Goal: Task Accomplishment & Management: Manage account settings

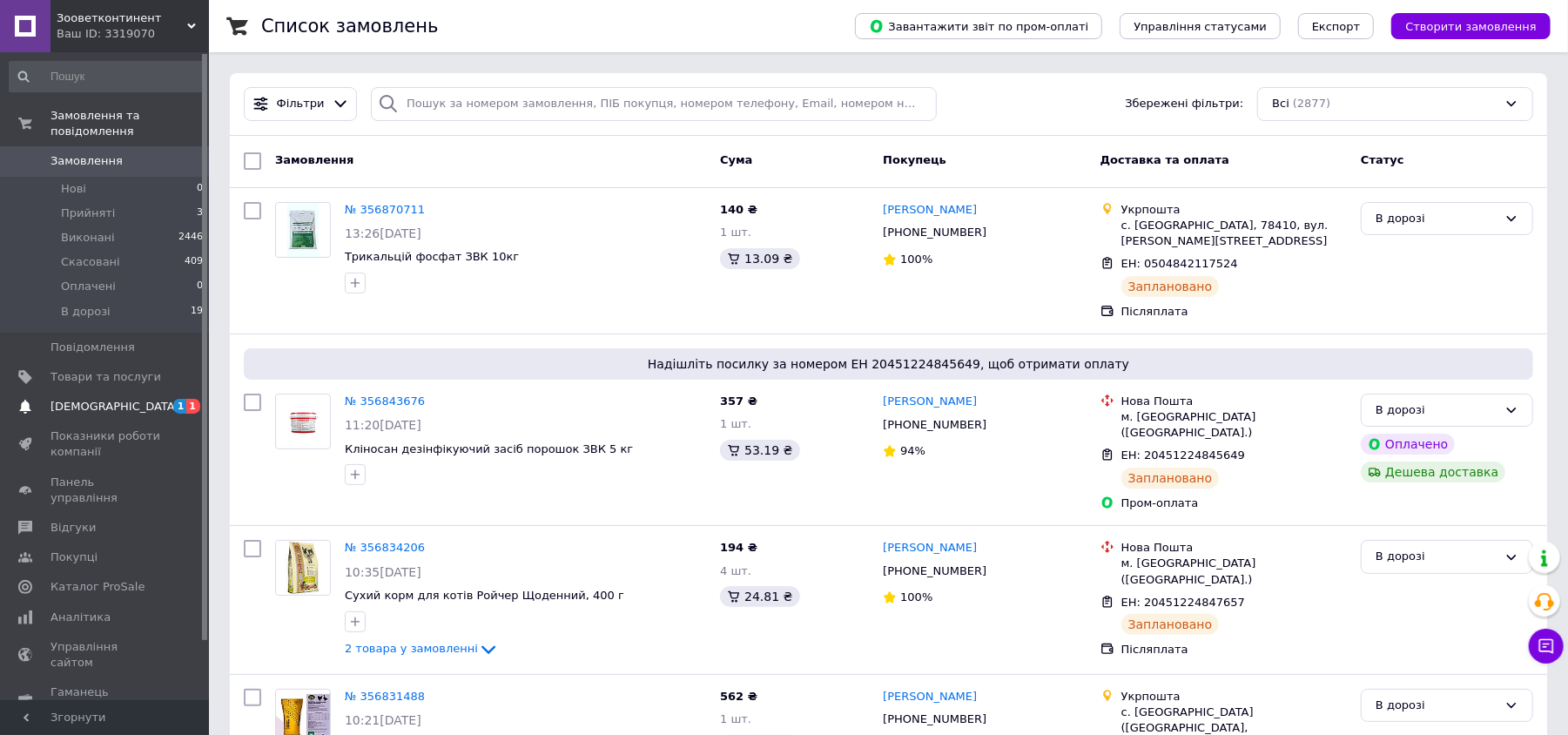
click at [165, 398] on span "1 1" at bounding box center [185, 406] width 48 height 16
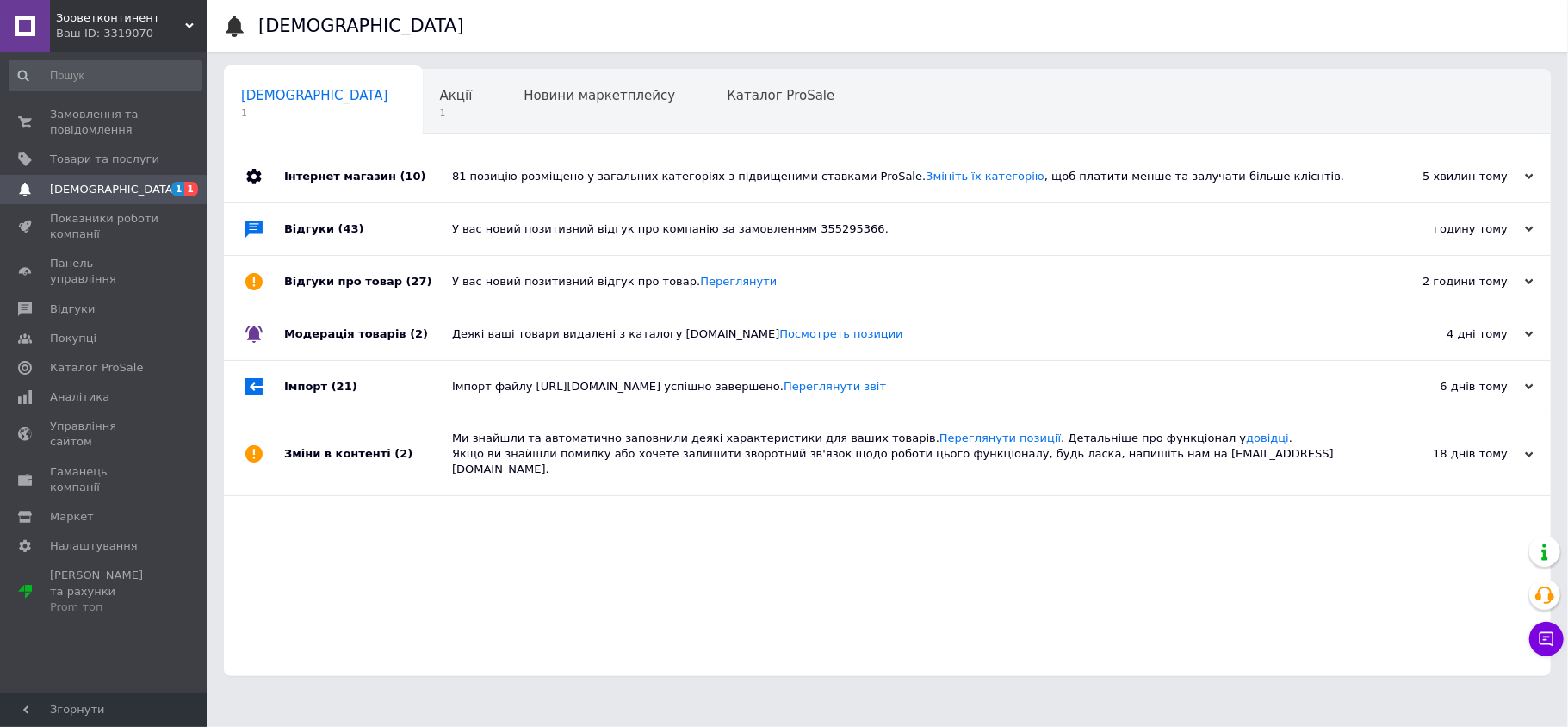
click at [524, 177] on div "81 позицію розміщено у загальних категоріях з підвищеними ставками ProSale. Змі…" at bounding box center [907, 176] width 909 height 16
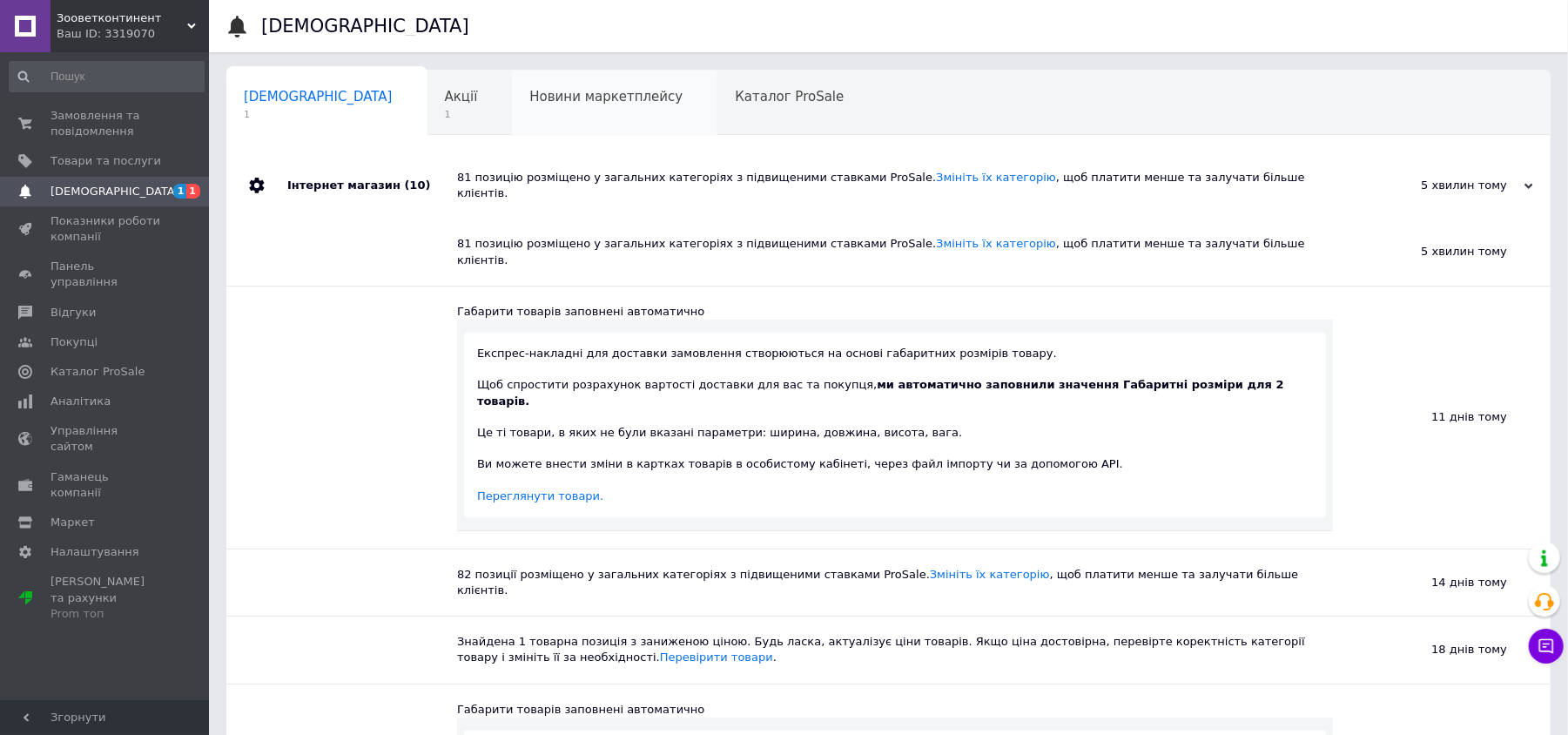
click at [554, 105] on div "Новини маркетплейсу 0" at bounding box center [615, 104] width 205 height 66
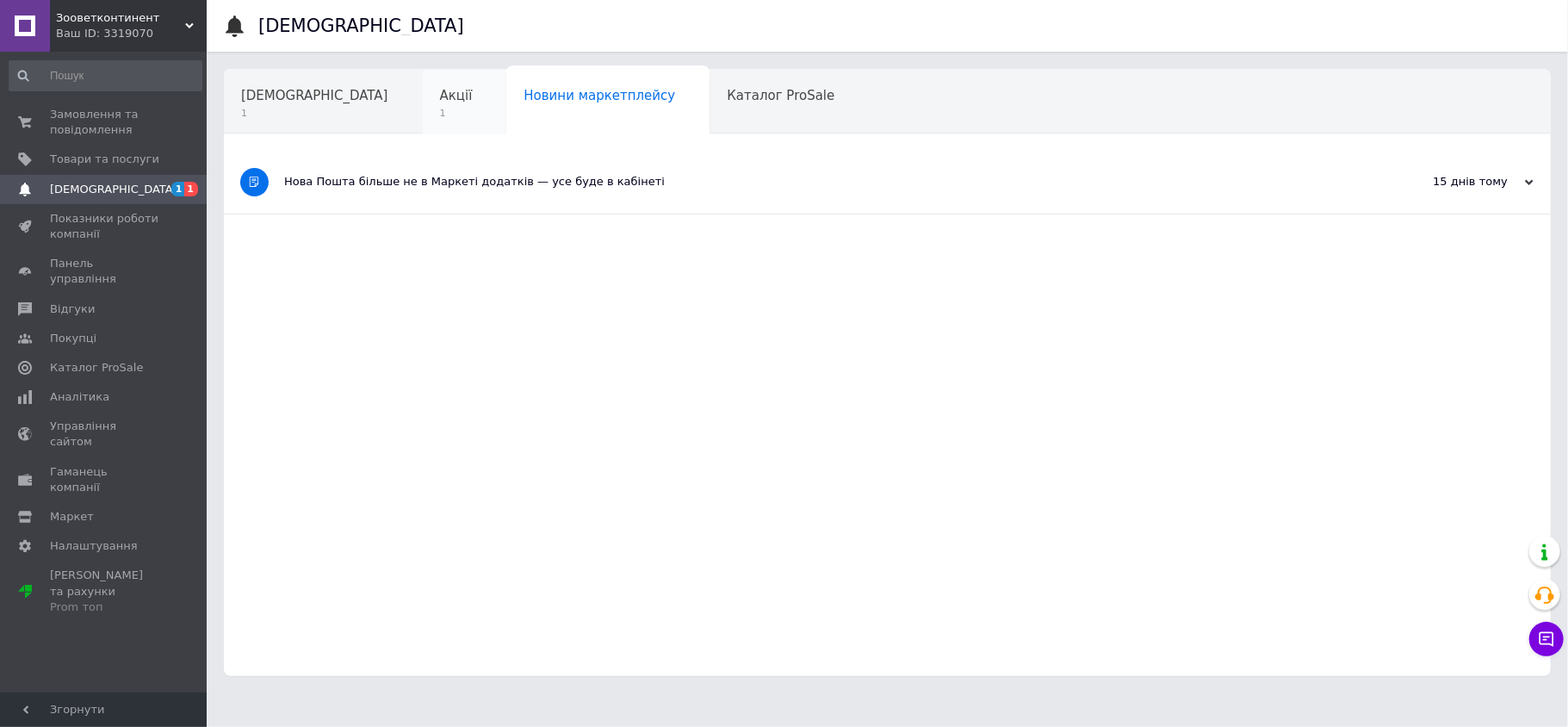
click at [440, 88] on span "Акції" at bounding box center [456, 95] width 32 height 16
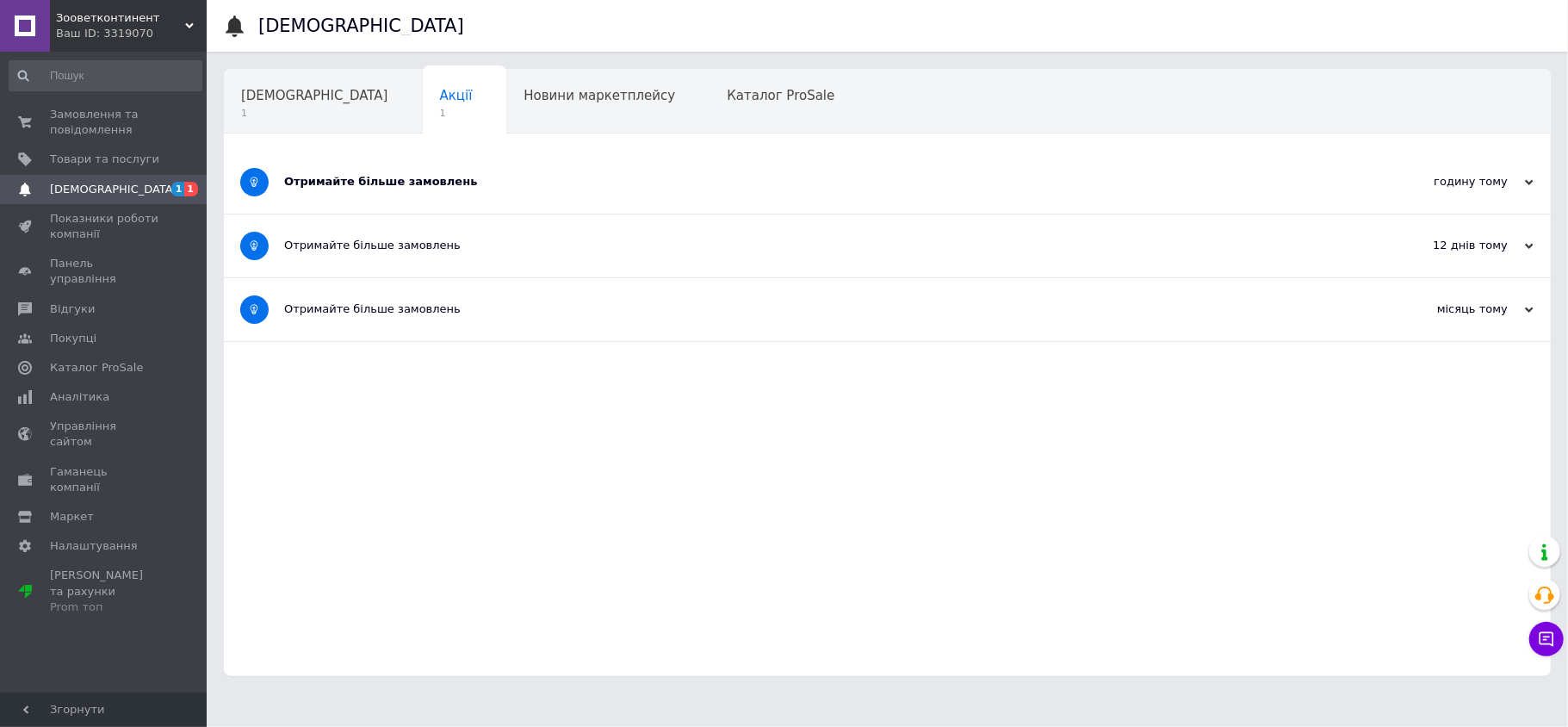
click at [552, 203] on div "Отримайте більше замовлень" at bounding box center [823, 182] width 1077 height 63
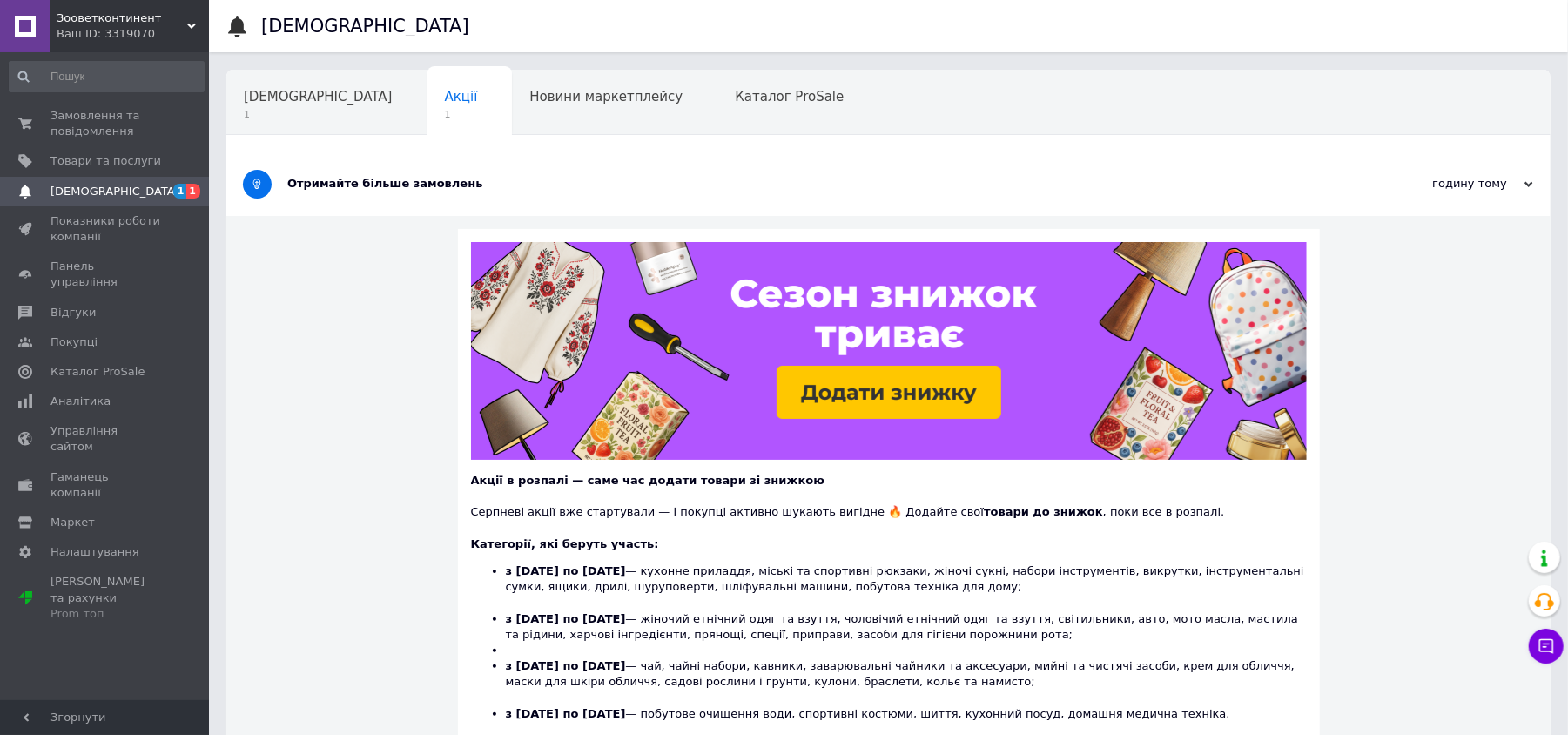
click at [155, 193] on span "[DEMOGRAPHIC_DATA]" at bounding box center [105, 191] width 111 height 16
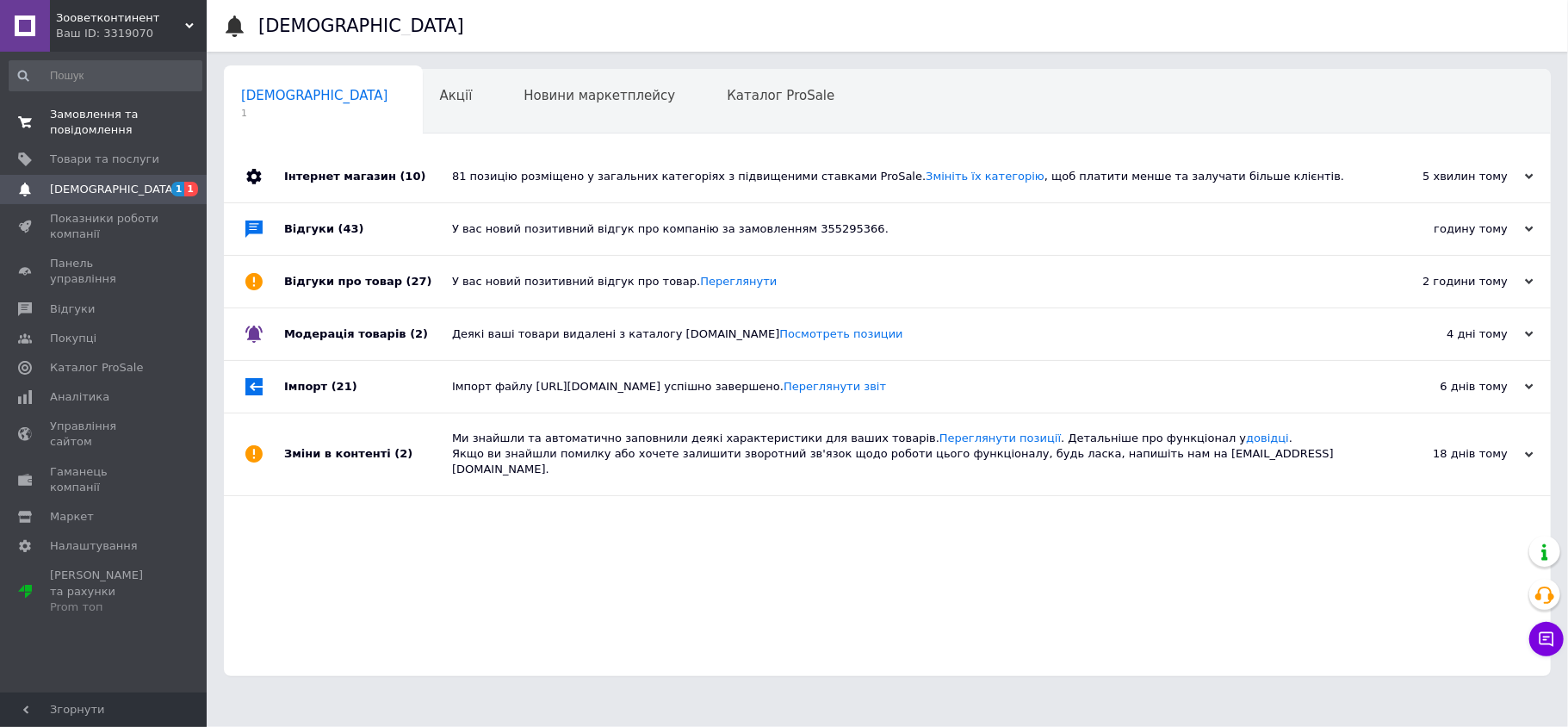
click at [169, 105] on link "Замовлення та повідомлення 0 0" at bounding box center [105, 122] width 211 height 45
